Goal: Communication & Community: Answer question/provide support

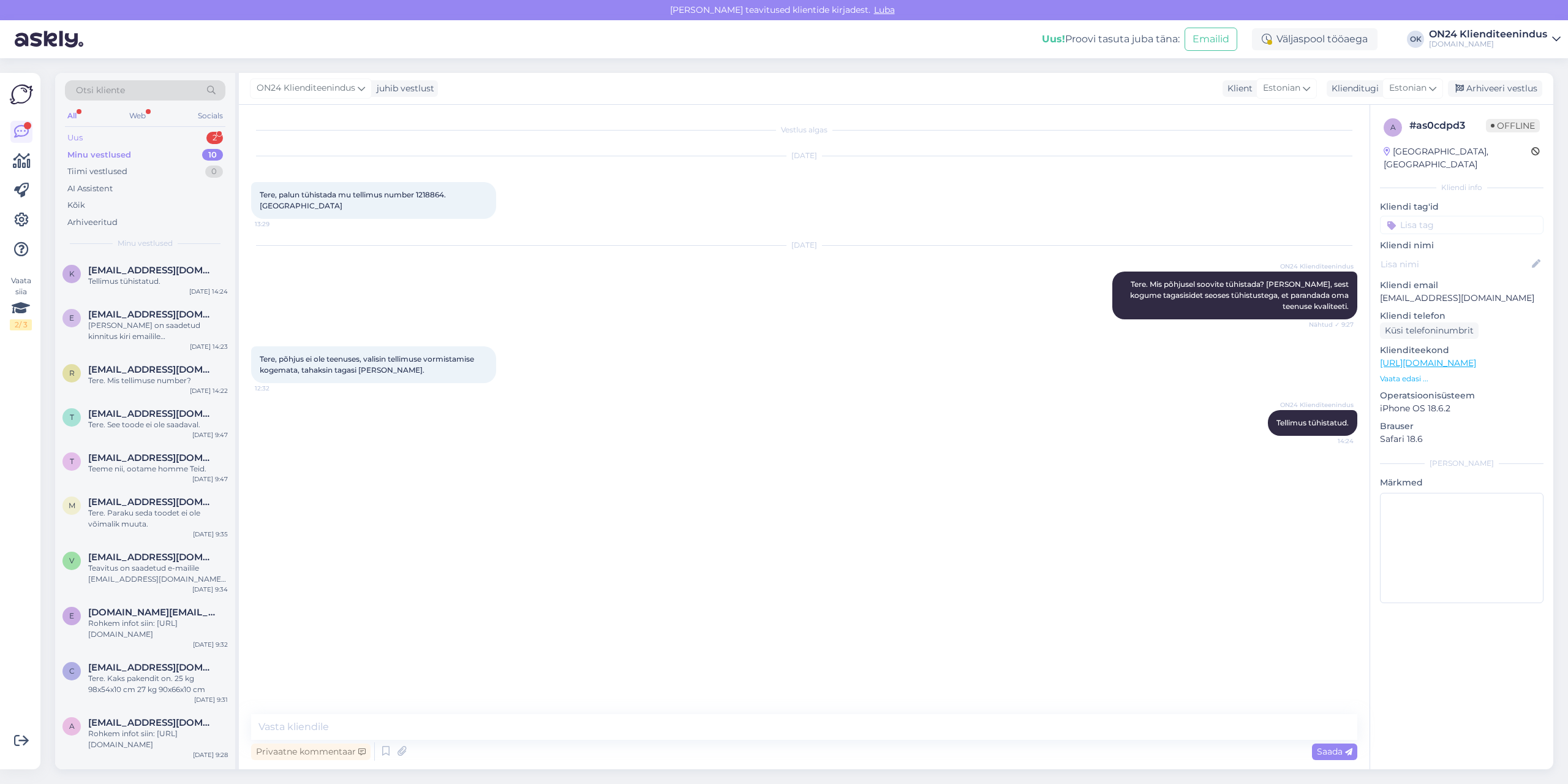
click at [125, 139] on div "Uus 2" at bounding box center [145, 137] width 160 height 17
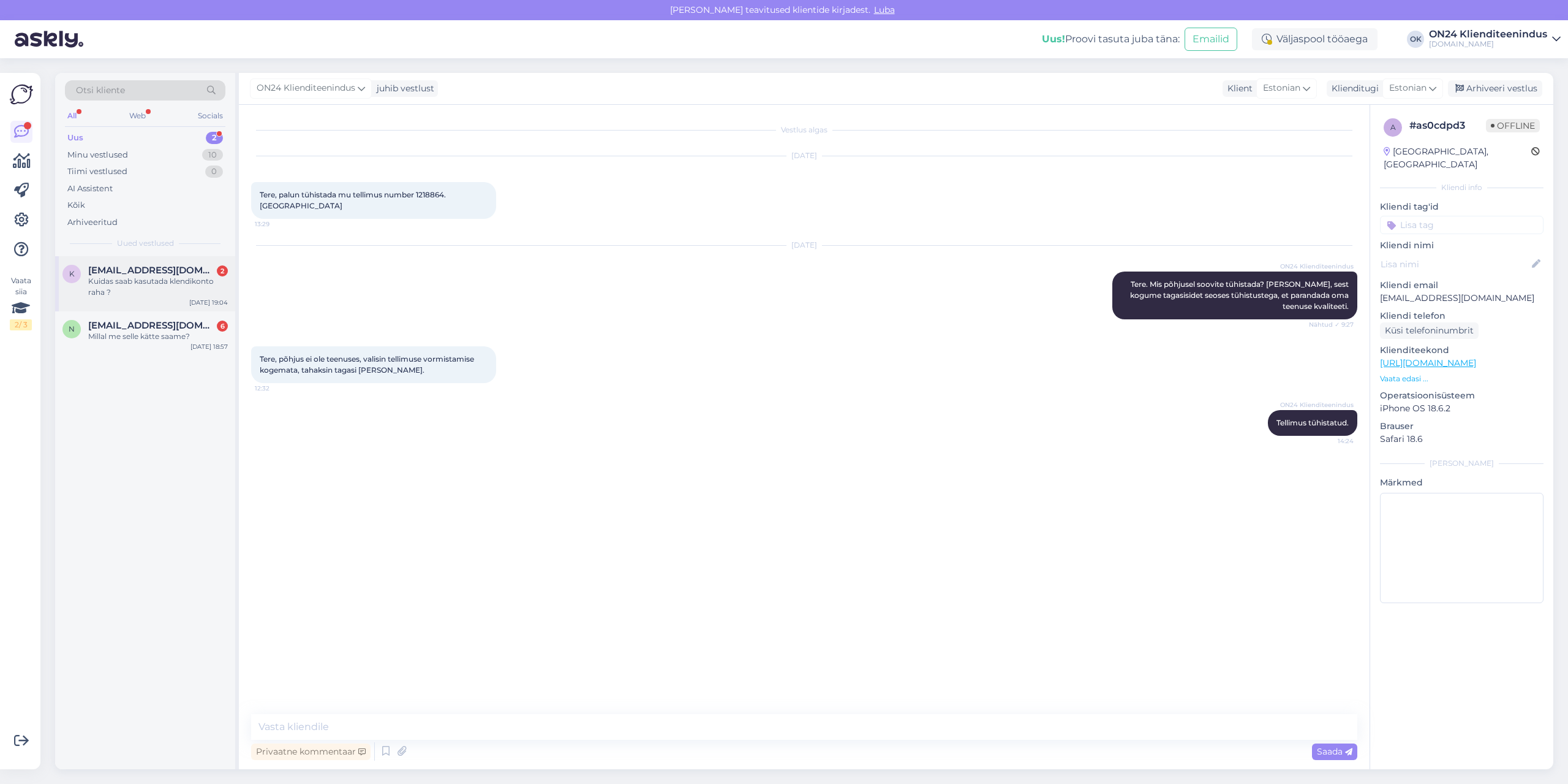
click at [162, 282] on div "Kuidas saab kasutada klendikonto raha ?" at bounding box center [158, 287] width 140 height 22
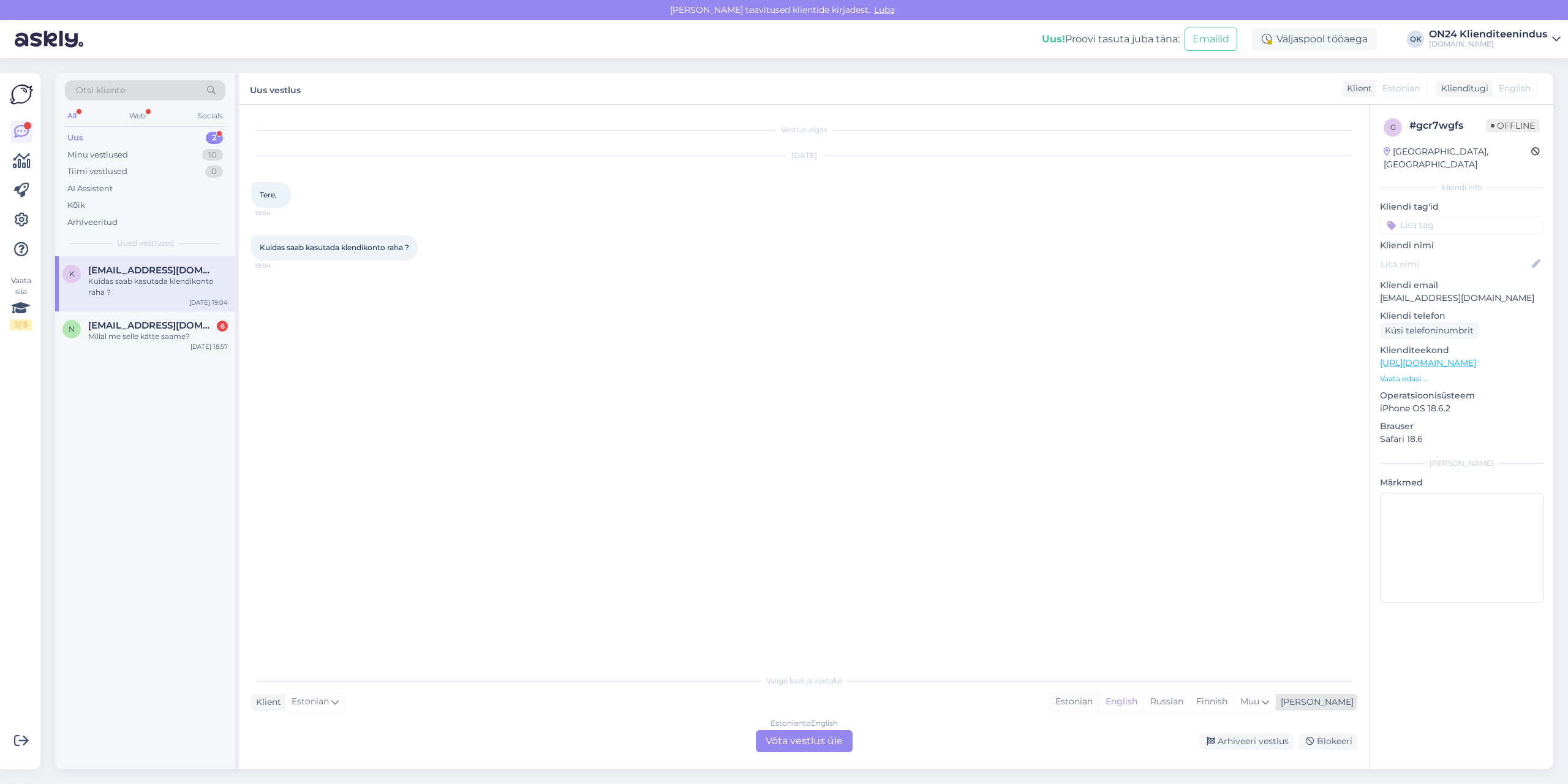
click at [1099, 702] on div "Estonian" at bounding box center [1074, 701] width 50 height 18
click at [775, 737] on div "Estonian to Estonian Võta vestlus üle" at bounding box center [803, 741] width 96 height 22
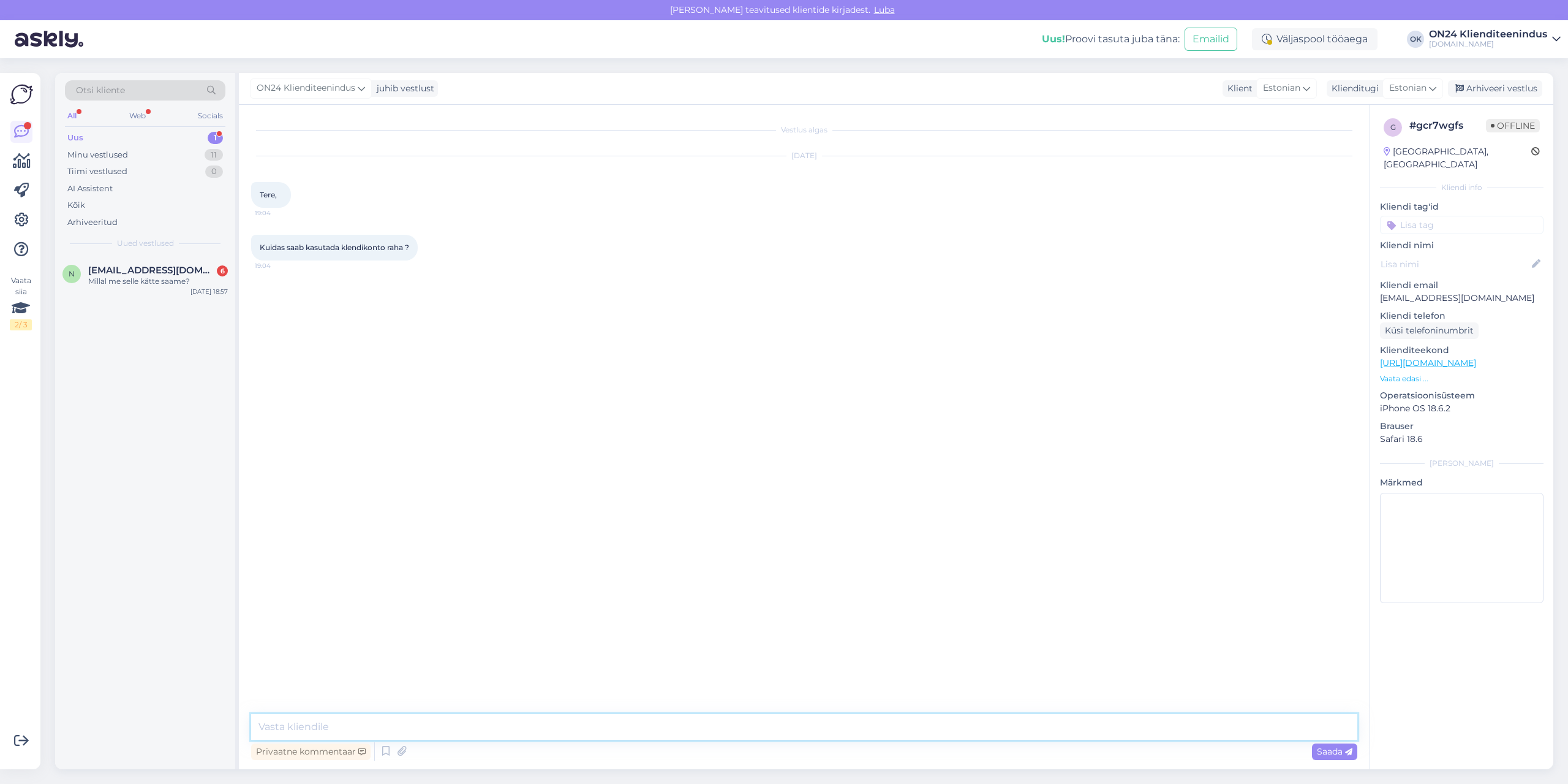
click at [775, 734] on textarea at bounding box center [804, 726] width 1106 height 26
type textarea "Tere. Soodustus arvutatakse maha automaatselt ostukorvis."
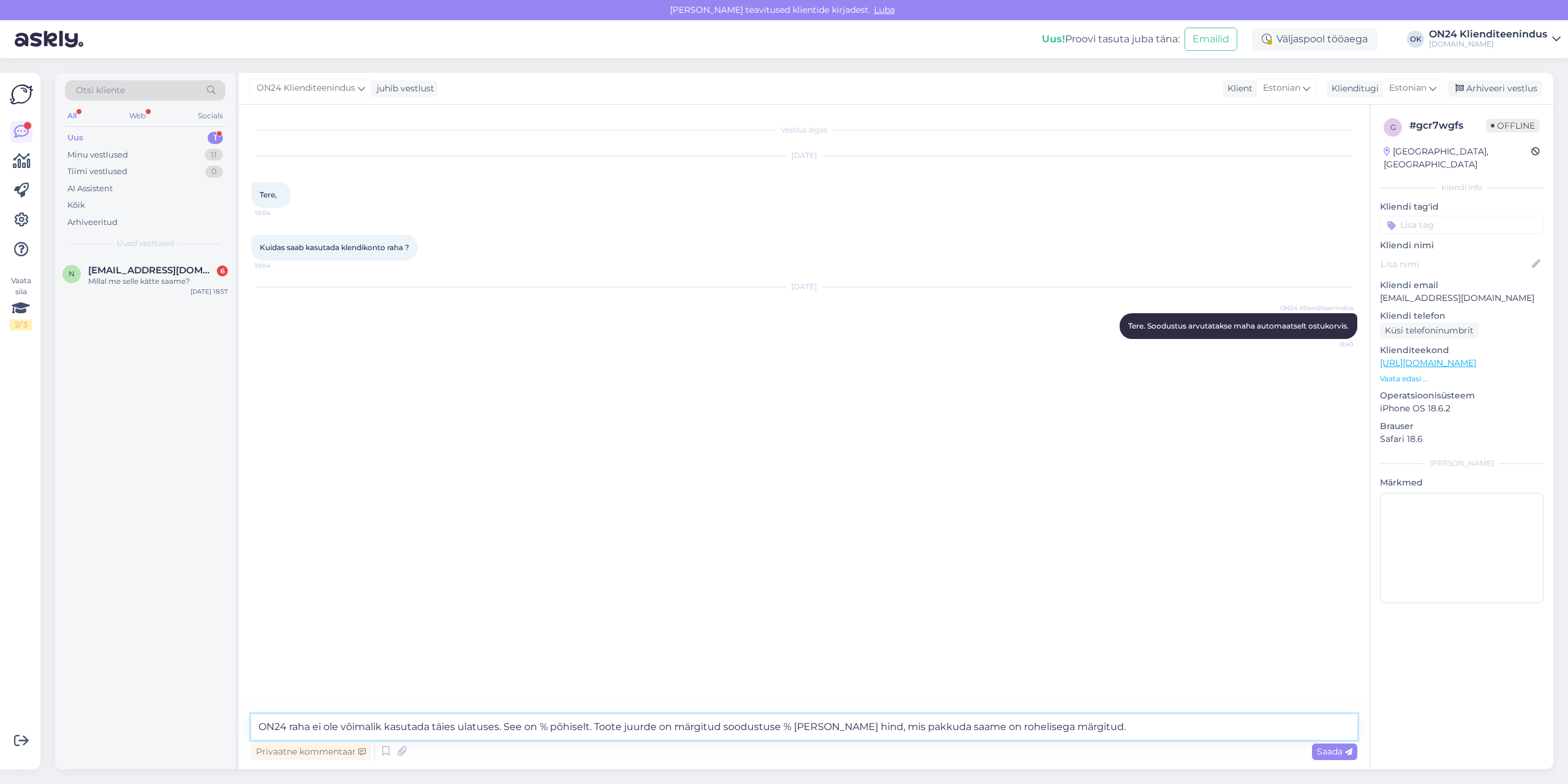
type textarea "ON24 raha ei ole võimalik kasutada täies ulatuses. See on % põhiselt. Toote juu…"
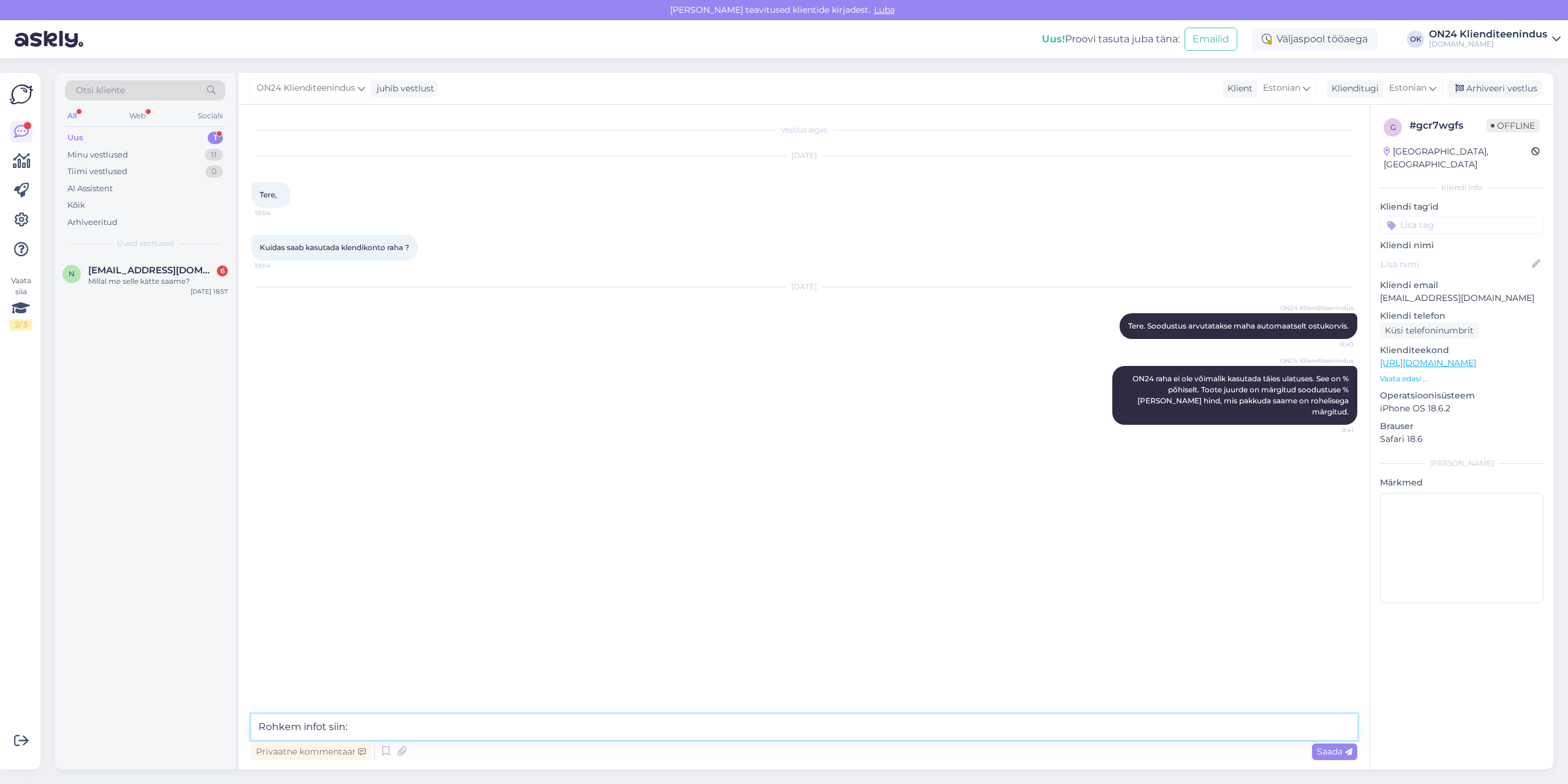
click at [421, 726] on textarea "Rohkem infot siin:" at bounding box center [804, 726] width 1106 height 26
paste textarea "[URL][DOMAIN_NAME]"
type textarea "Rohkem infot siin: [URL][DOMAIN_NAME]"
click at [142, 292] on div "n [EMAIL_ADDRESS][DOMAIN_NAME] 6 Millal me selle kätte saame? [DATE] 18:57" at bounding box center [145, 278] width 180 height 44
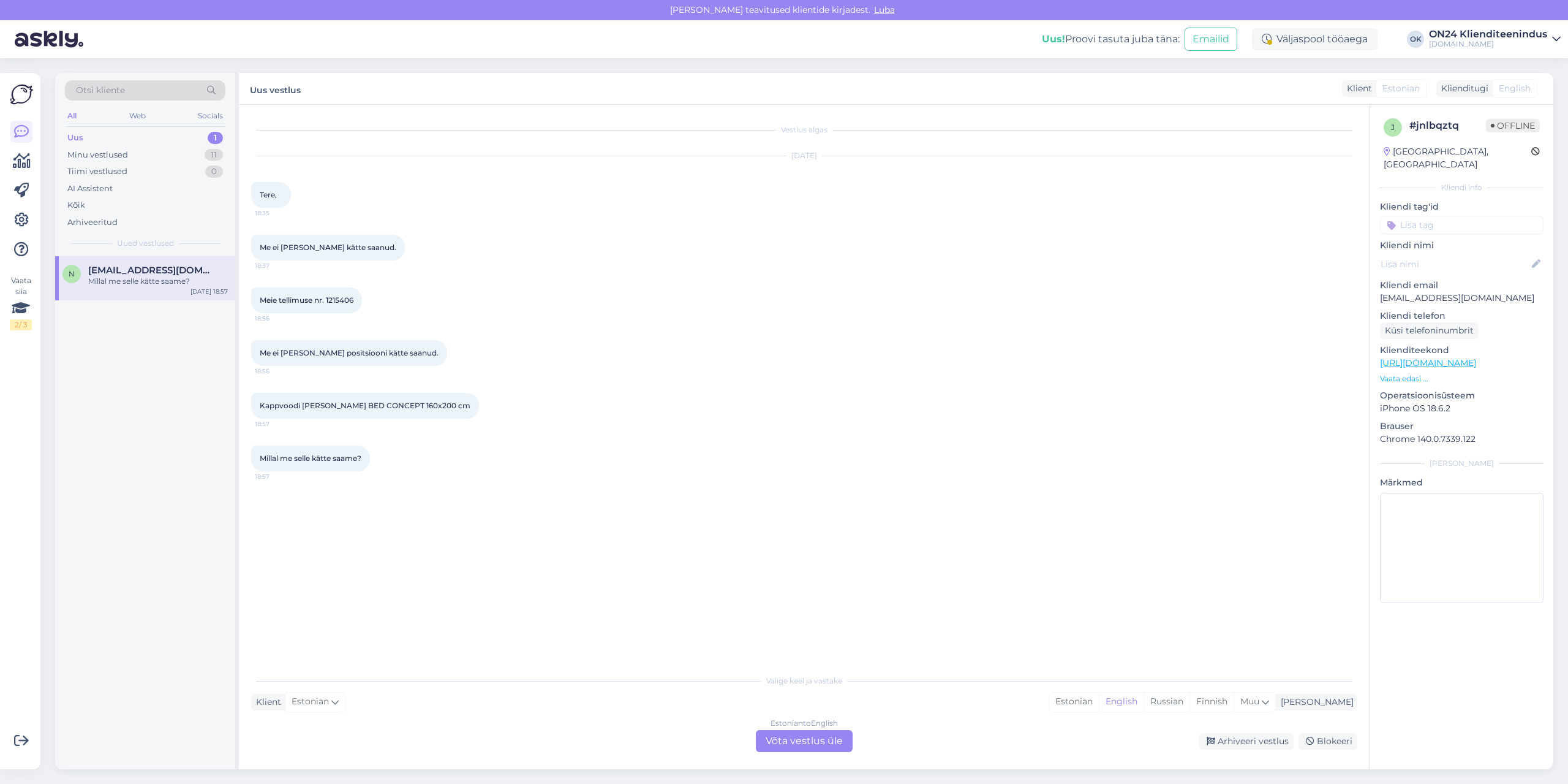
click at [344, 298] on span "Meie tellimuse nr. 1215406" at bounding box center [306, 300] width 94 height 9
copy div "1215406 18:56"
click at [1099, 695] on div "Estonian" at bounding box center [1074, 701] width 50 height 18
click at [829, 743] on div "Estonian to Estonian Võta vestlus üle" at bounding box center [803, 741] width 96 height 22
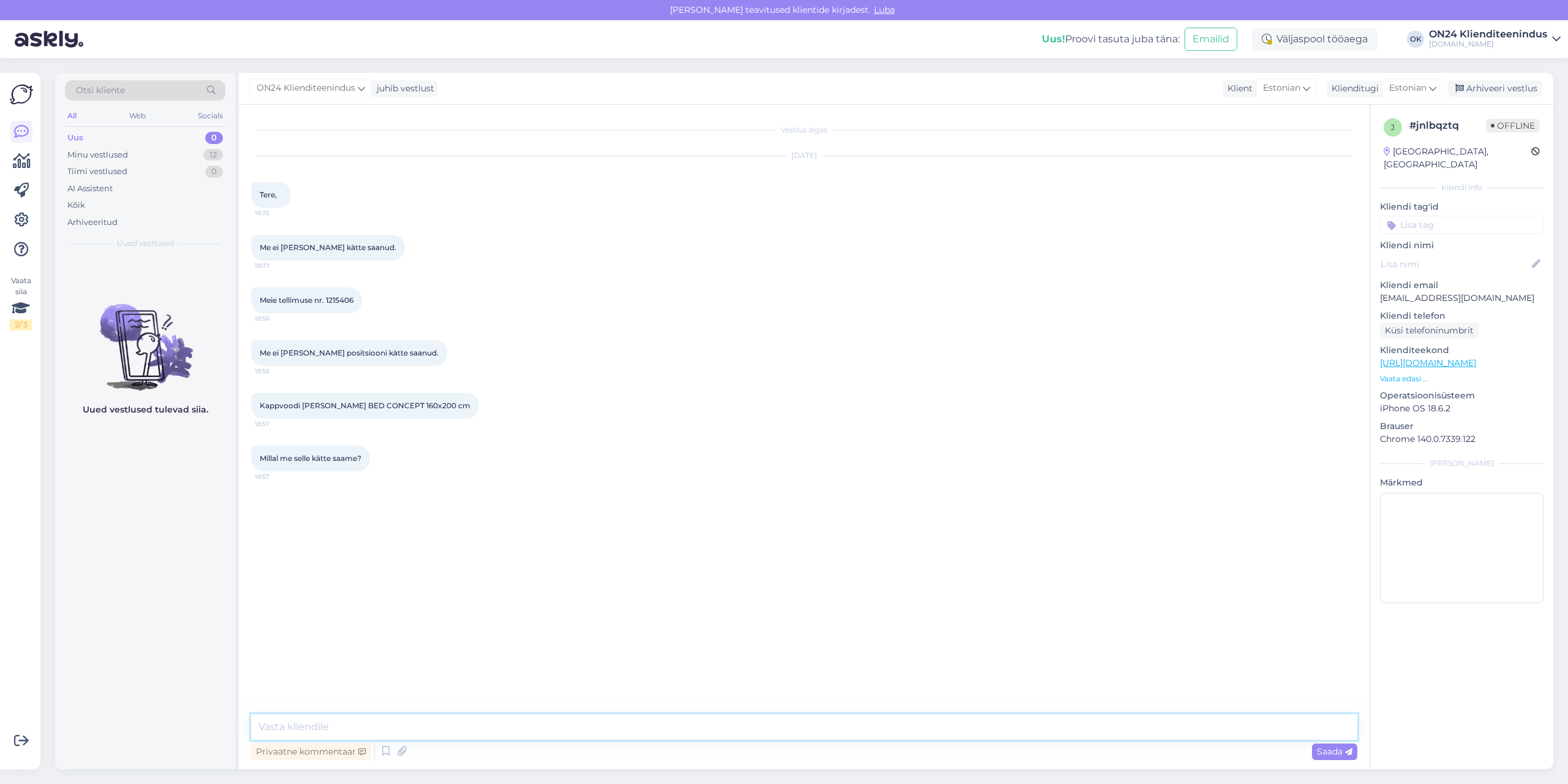
click at [811, 734] on textarea at bounding box center [804, 726] width 1106 height 26
type textarea "Tere. [DATE] saatsime Teile hilinemise teavituse, et [PERSON_NAME] hilineb ja s…"
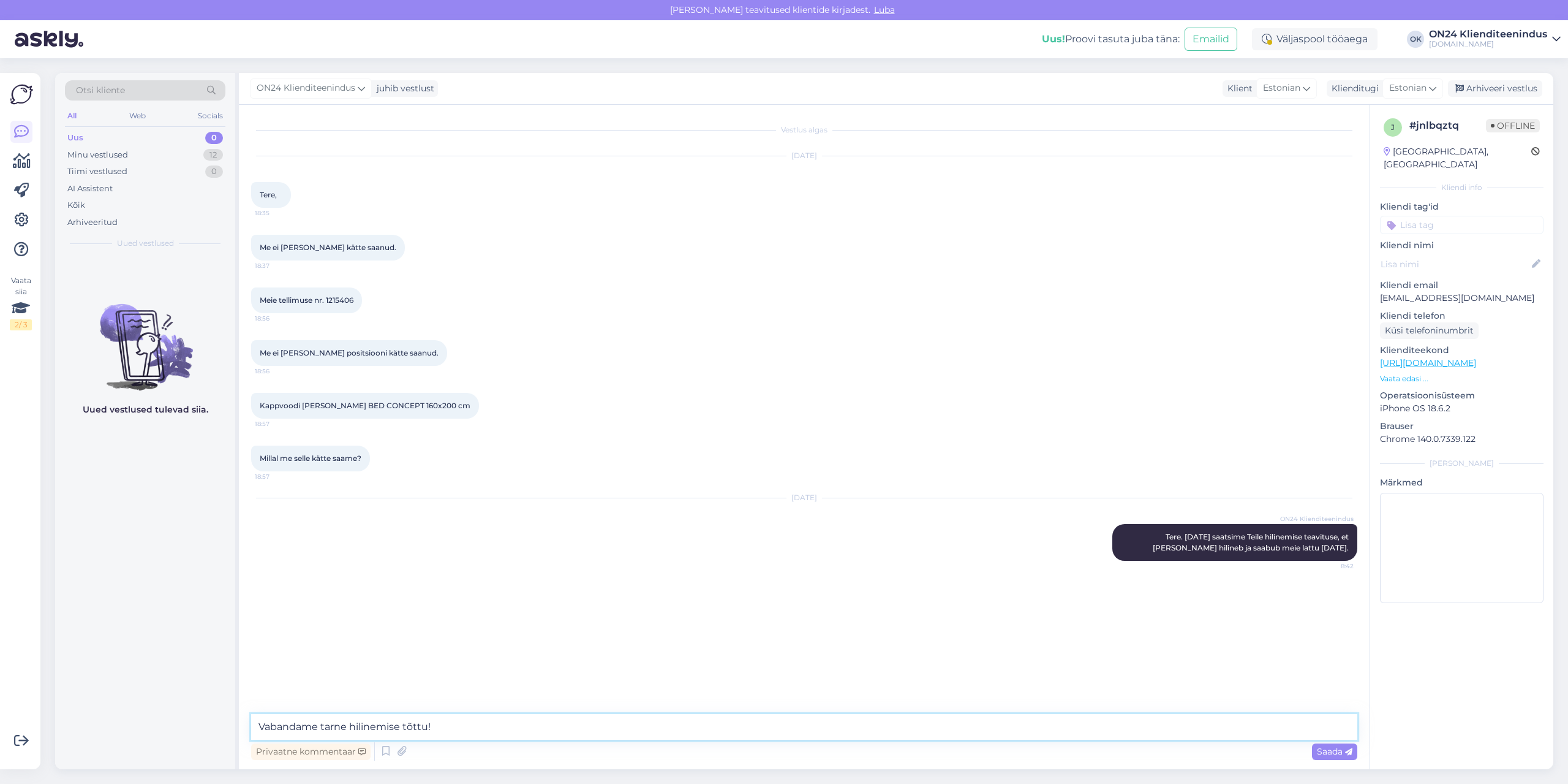
type textarea "Vabandame tarne hilinemise tõttu!"
